Goal: Information Seeking & Learning: Learn about a topic

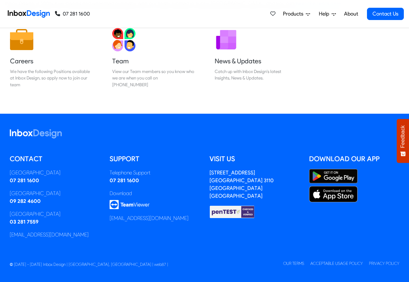
scroll to position [107, 0]
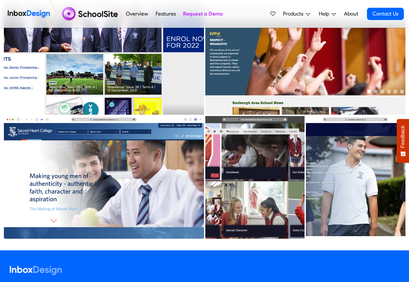
scroll to position [433, 0]
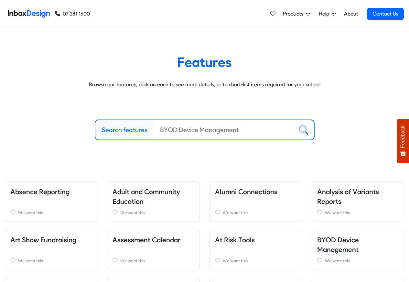
click at [292, 14] on span "Products" at bounding box center [294, 14] width 23 height 8
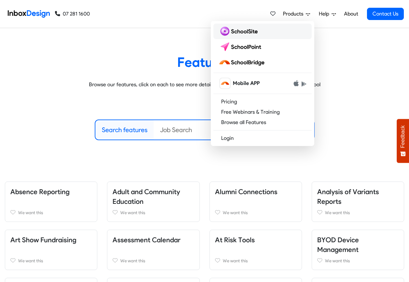
click at [238, 32] on img at bounding box center [240, 31] width 42 height 10
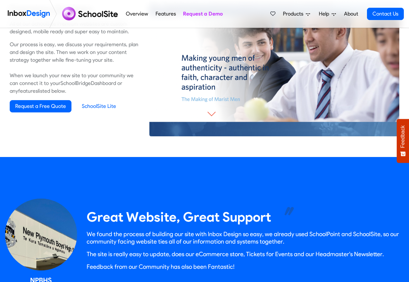
scroll to position [466, 0]
